Goal: Navigation & Orientation: Find specific page/section

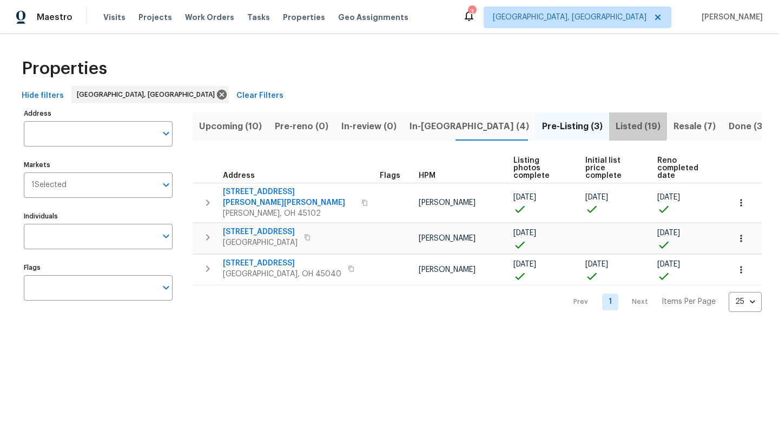
click at [615, 123] on span "Listed (19)" at bounding box center [637, 126] width 45 height 15
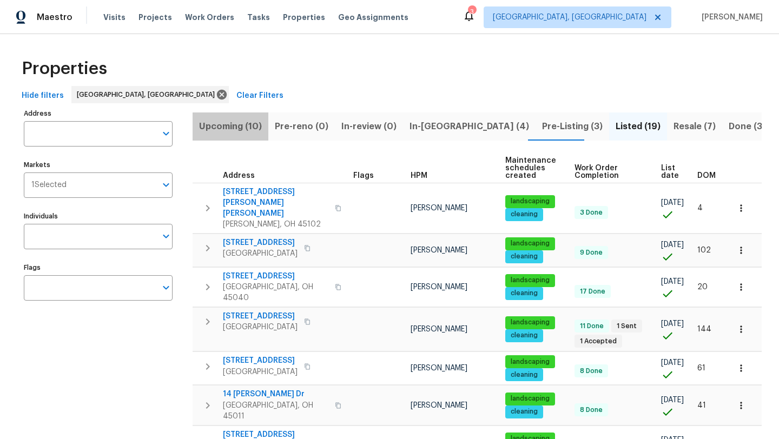
click at [235, 130] on span "Upcoming (10)" at bounding box center [230, 126] width 63 height 15
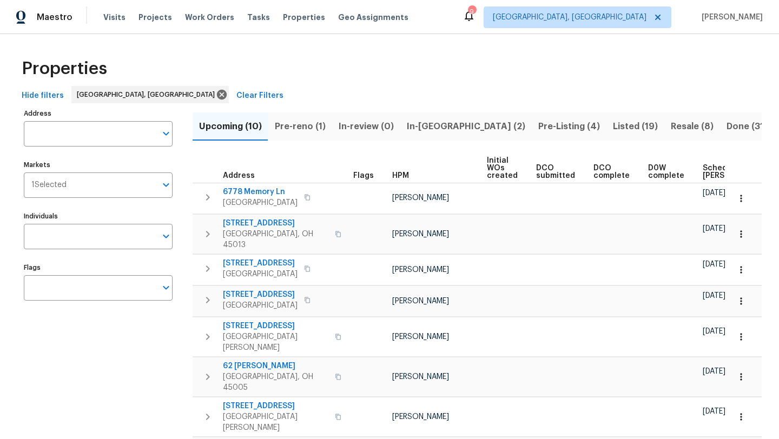
click at [414, 124] on span "In-[GEOGRAPHIC_DATA] (2)" at bounding box center [466, 126] width 118 height 15
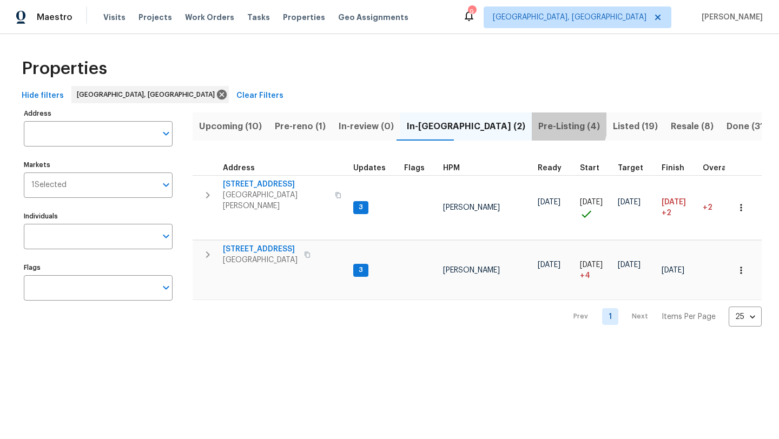
click at [538, 124] on span "Pre-Listing (4)" at bounding box center [569, 126] width 62 height 15
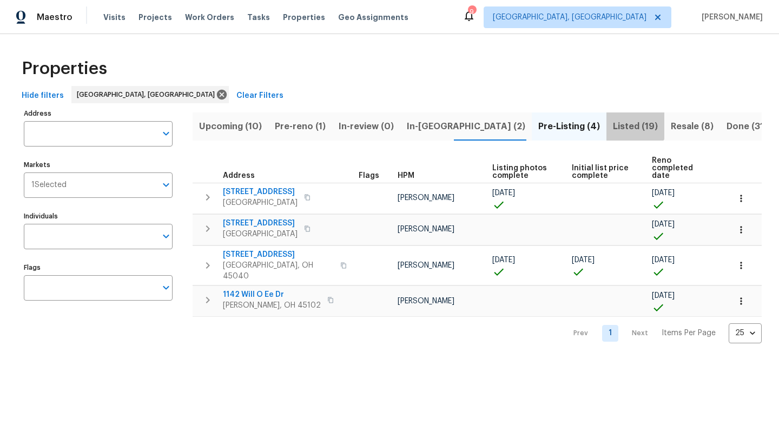
click at [613, 121] on span "Listed (19)" at bounding box center [635, 126] width 45 height 15
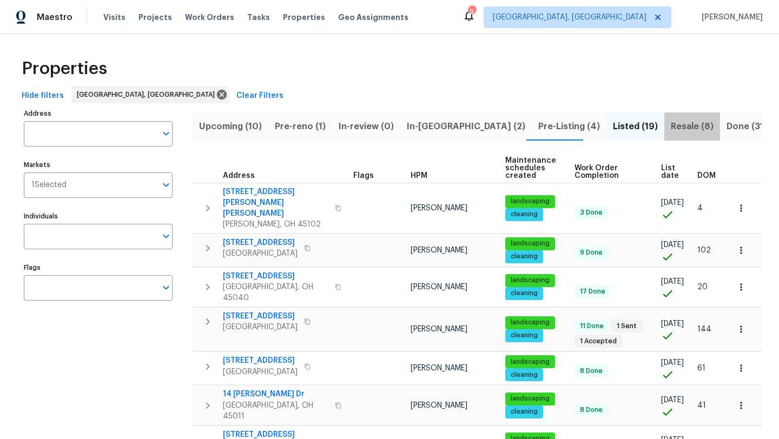
click at [671, 122] on span "Resale (8)" at bounding box center [692, 126] width 43 height 15
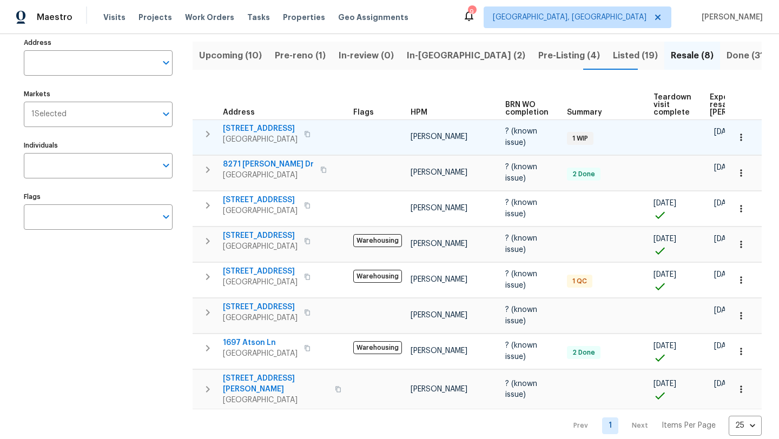
scroll to position [80, 0]
